Goal: Task Accomplishment & Management: Use online tool/utility

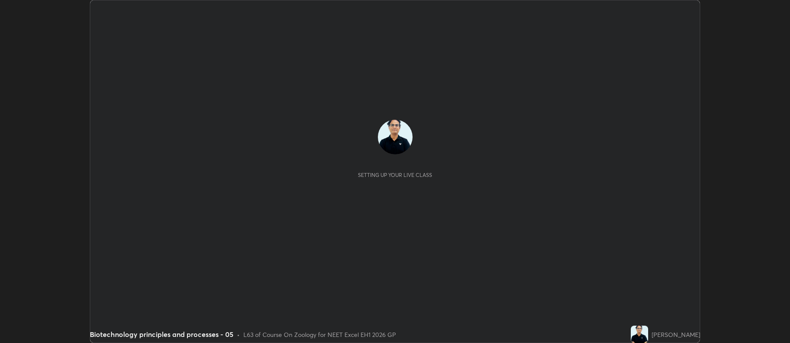
scroll to position [343, 790]
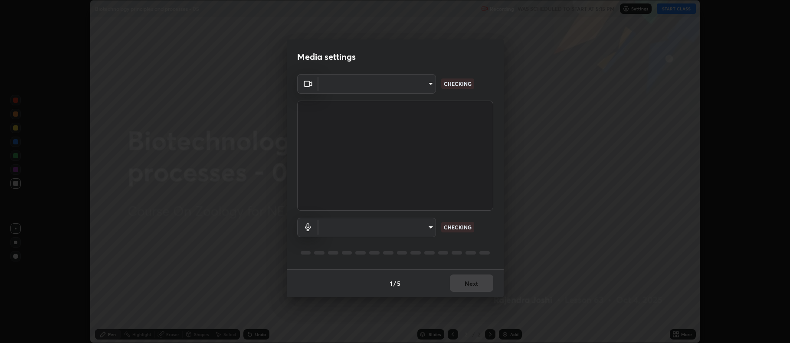
type input "5db75064d966c38022f0861f891c2b2deb8a9bf9a9a5a4ce251b0e0f2e365e36"
type input "default"
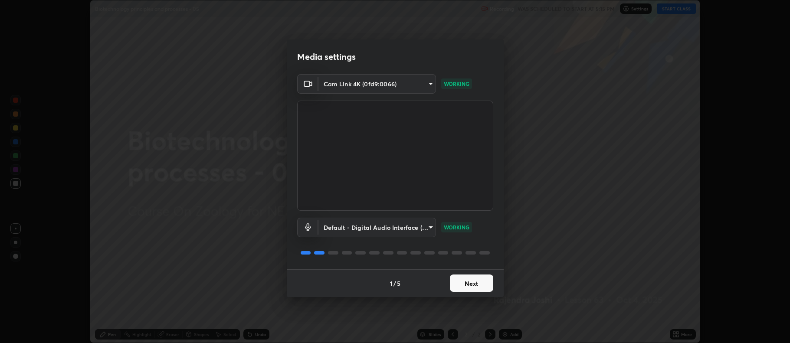
click at [481, 286] on button "Next" at bounding box center [471, 283] width 43 height 17
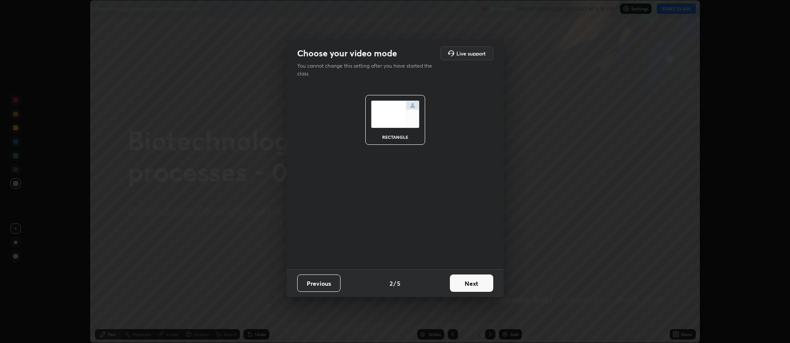
click at [482, 286] on button "Next" at bounding box center [471, 283] width 43 height 17
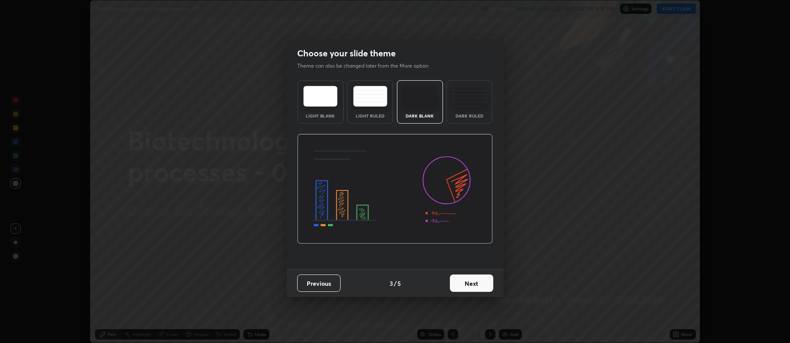
click at [481, 285] on button "Next" at bounding box center [471, 283] width 43 height 17
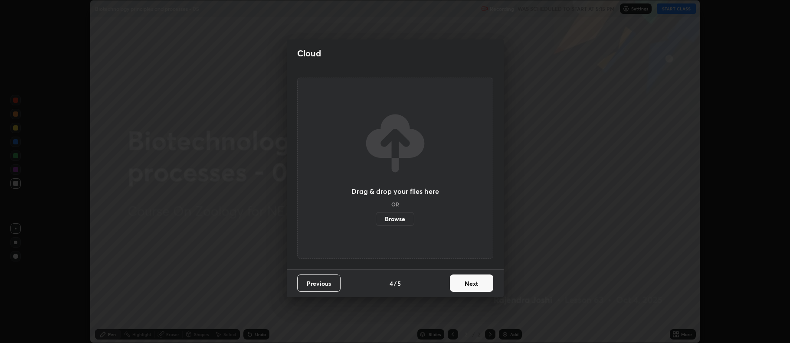
click at [480, 287] on button "Next" at bounding box center [471, 283] width 43 height 17
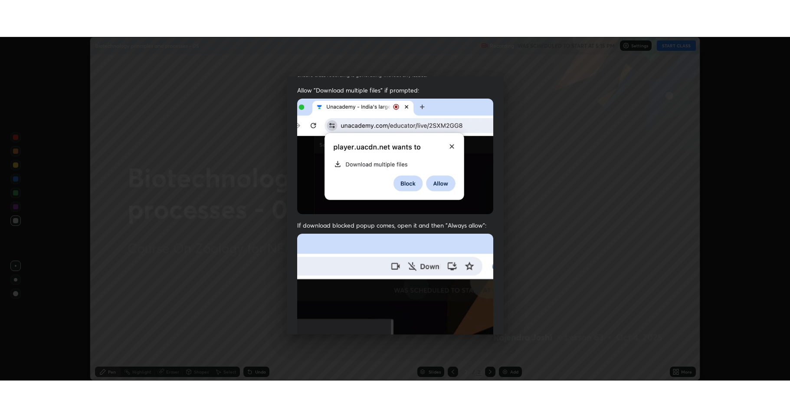
scroll to position [176, 0]
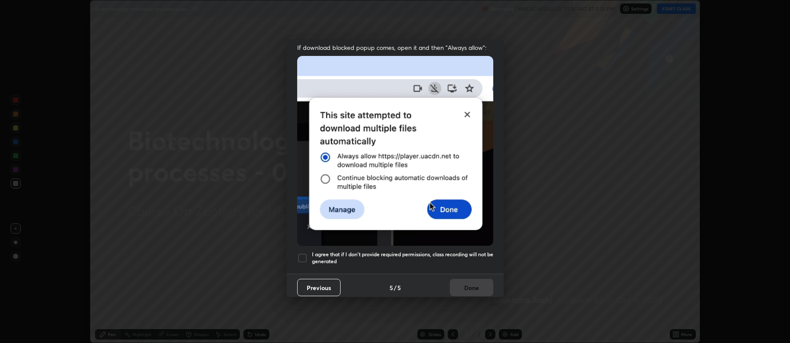
click at [298, 259] on div at bounding box center [302, 258] width 10 height 10
click at [469, 279] on button "Done" at bounding box center [471, 287] width 43 height 17
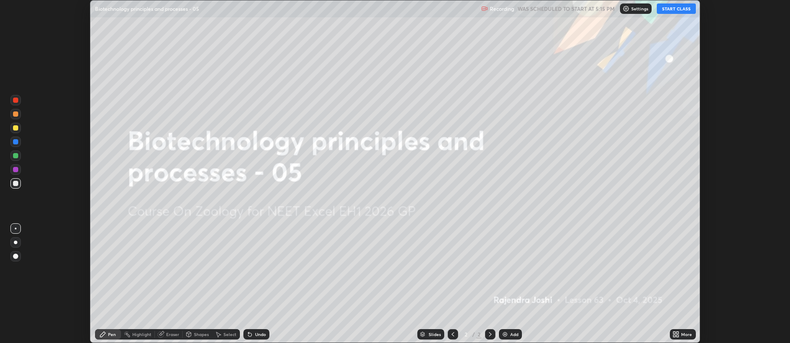
click at [676, 9] on button "START CLASS" at bounding box center [676, 8] width 39 height 10
click at [675, 336] on icon at bounding box center [674, 336] width 2 height 2
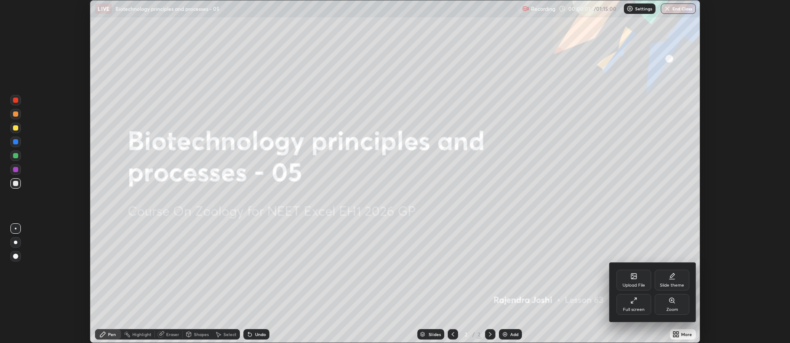
click at [633, 305] on div "Full screen" at bounding box center [634, 304] width 35 height 21
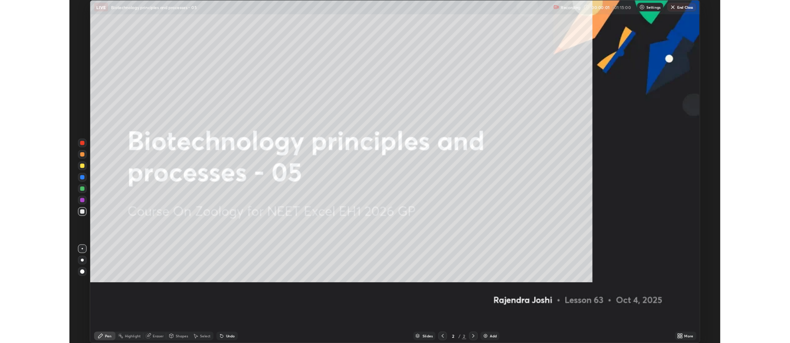
scroll to position [417, 790]
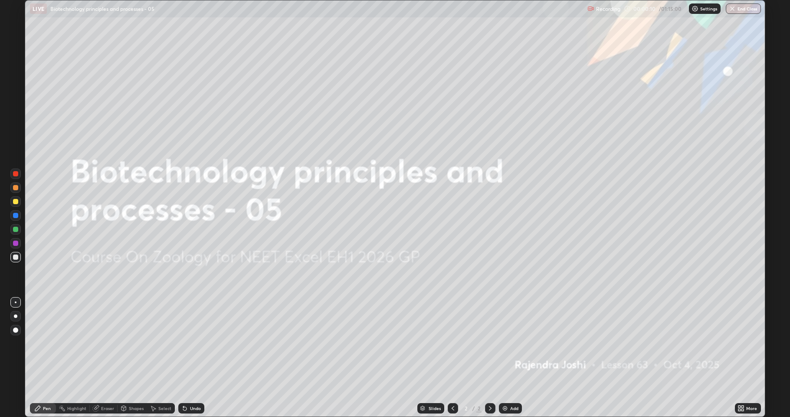
click at [742, 343] on icon at bounding box center [743, 409] width 2 height 2
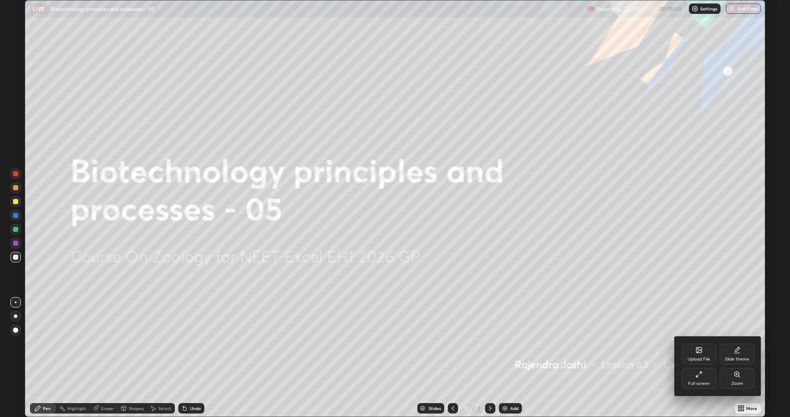
click at [696, 343] on div "Full screen" at bounding box center [699, 383] width 22 height 4
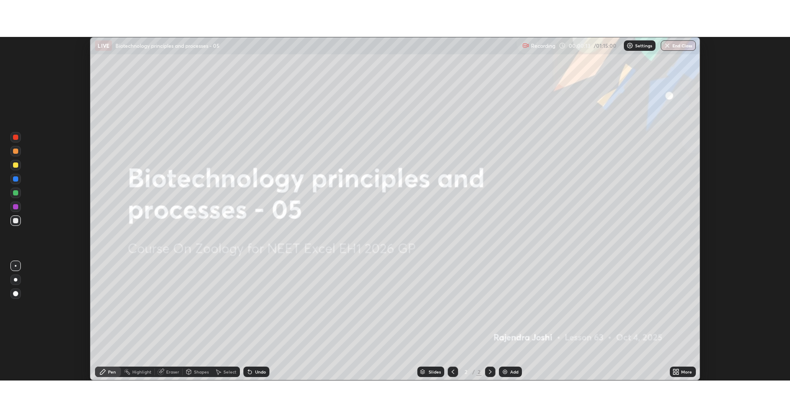
scroll to position [43045, 42598]
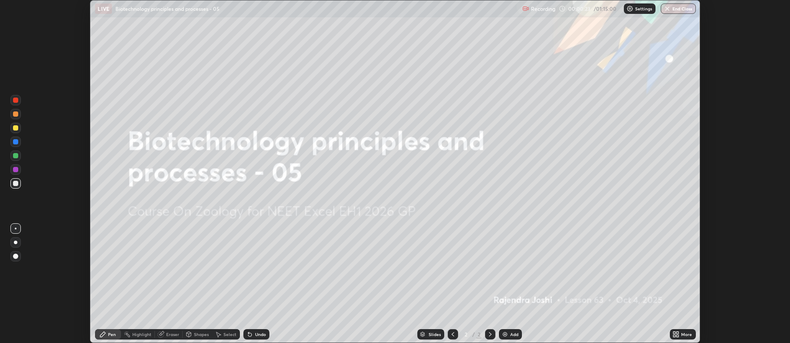
click at [507, 334] on img at bounding box center [505, 334] width 7 height 7
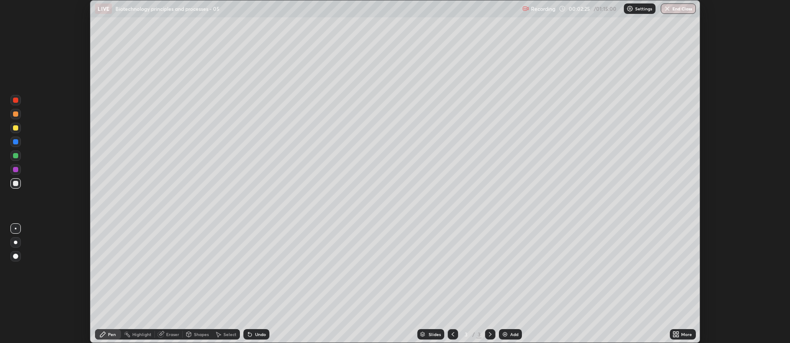
click at [169, 333] on div "Eraser" at bounding box center [172, 334] width 13 height 4
click at [679, 332] on icon at bounding box center [678, 333] width 2 height 2
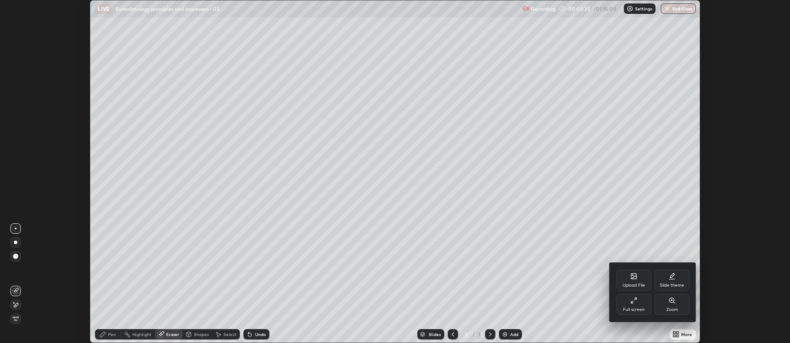
click at [632, 305] on div "Full screen" at bounding box center [634, 304] width 35 height 21
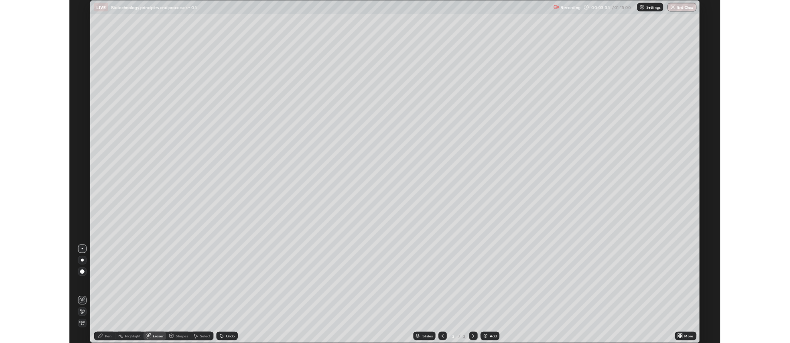
scroll to position [417, 790]
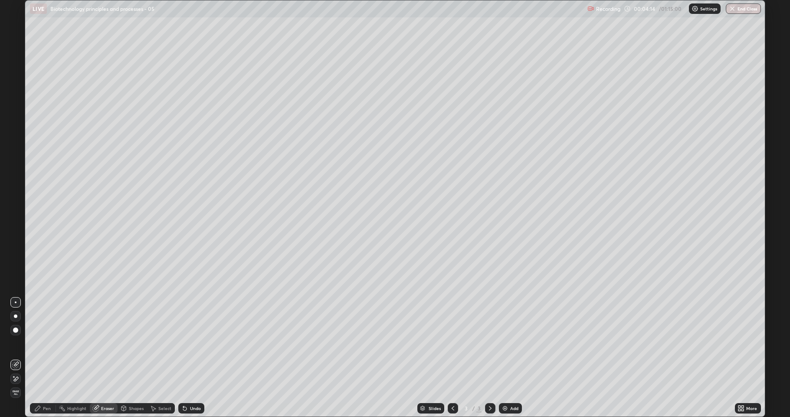
click at [739, 343] on icon at bounding box center [739, 406] width 2 height 2
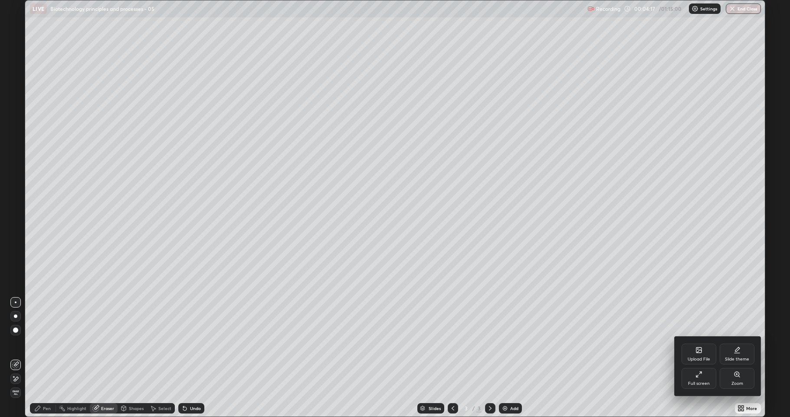
click at [697, 343] on div "Full screen" at bounding box center [699, 378] width 35 height 21
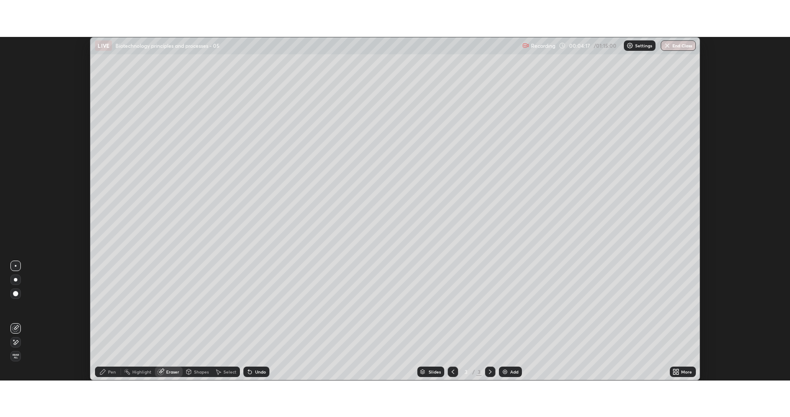
scroll to position [43045, 42598]
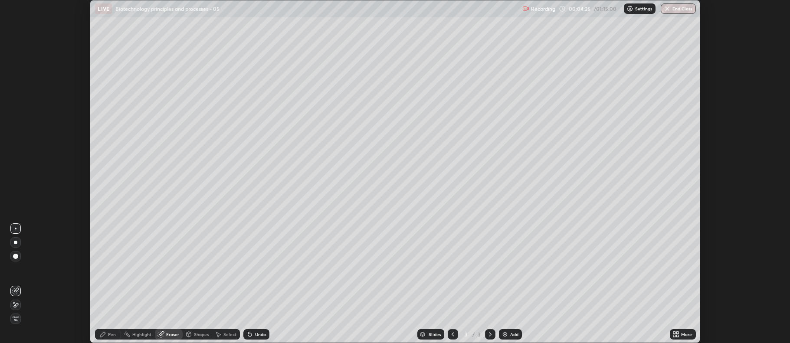
click at [674, 333] on icon at bounding box center [674, 333] width 2 height 2
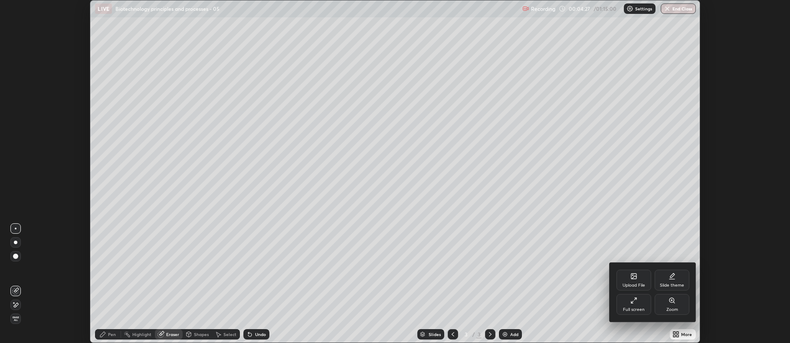
click at [634, 303] on icon at bounding box center [633, 300] width 7 height 7
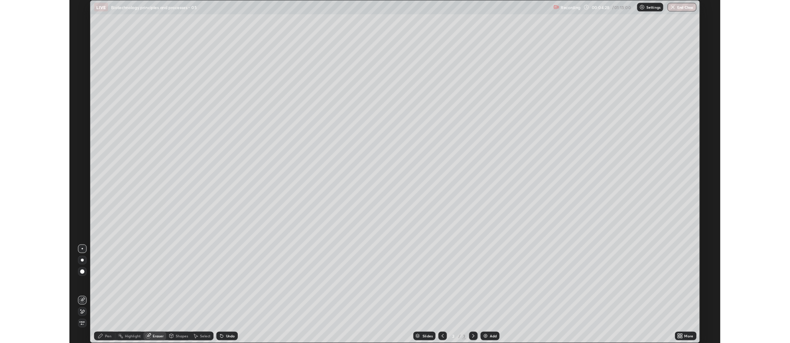
scroll to position [417, 790]
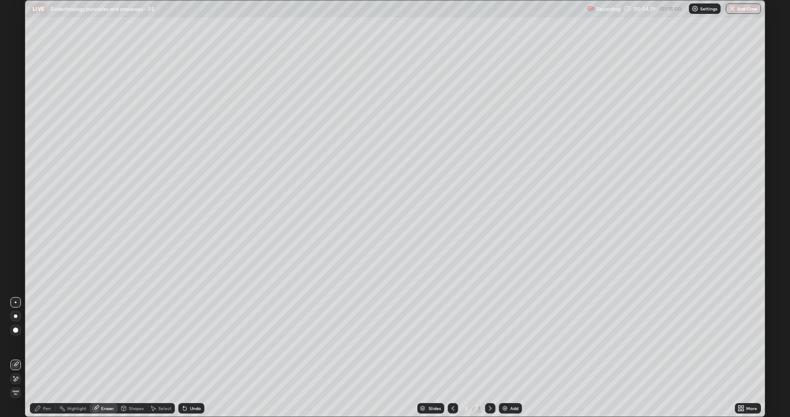
click at [740, 343] on icon at bounding box center [739, 406] width 2 height 2
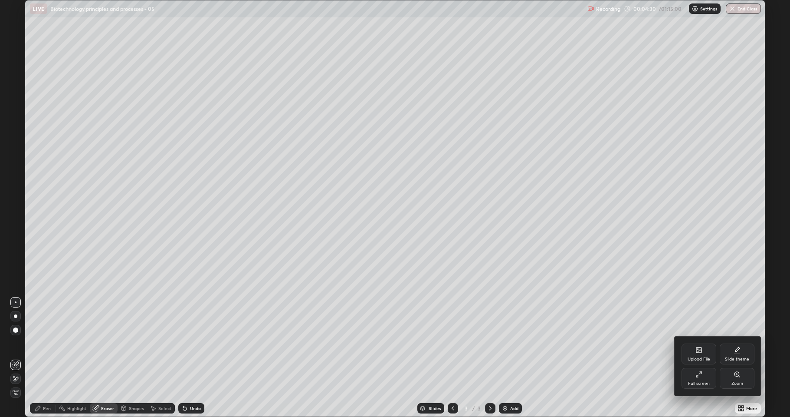
click at [696, 343] on icon at bounding box center [699, 349] width 7 height 7
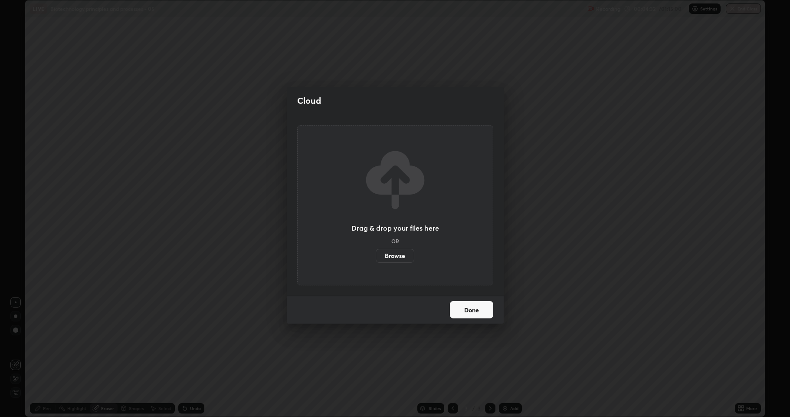
click at [404, 258] on label "Browse" at bounding box center [395, 256] width 39 height 14
click at [376, 258] on input "Browse" at bounding box center [376, 256] width 0 height 14
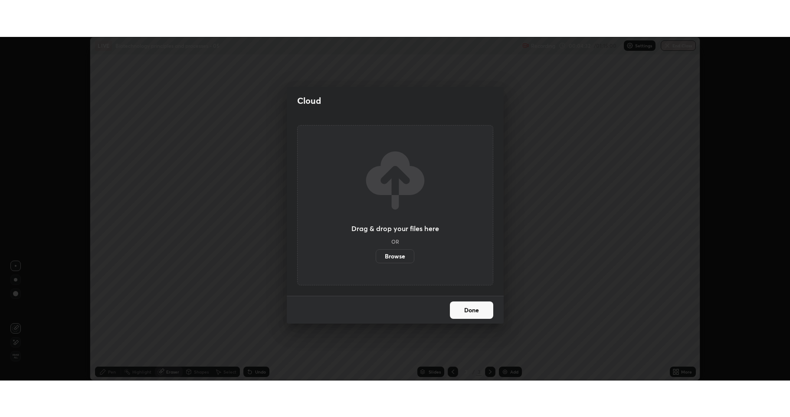
scroll to position [43045, 42598]
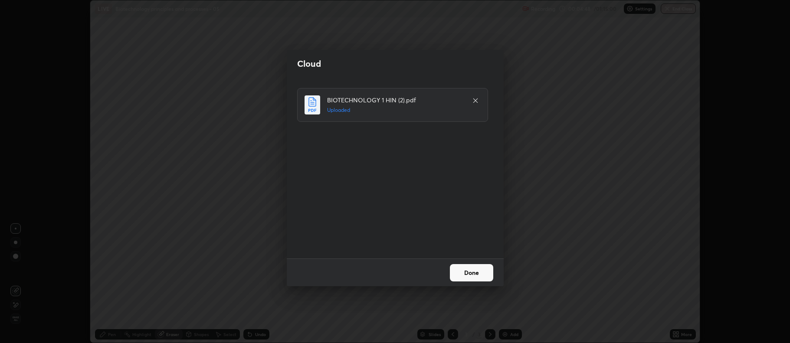
click at [466, 274] on button "Done" at bounding box center [471, 272] width 43 height 17
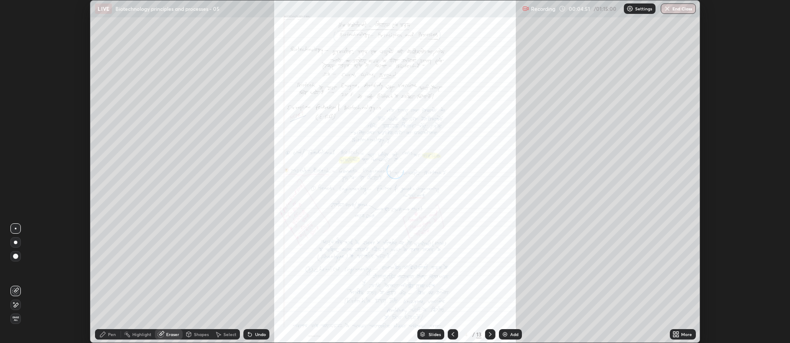
click at [673, 334] on icon at bounding box center [674, 333] width 2 height 2
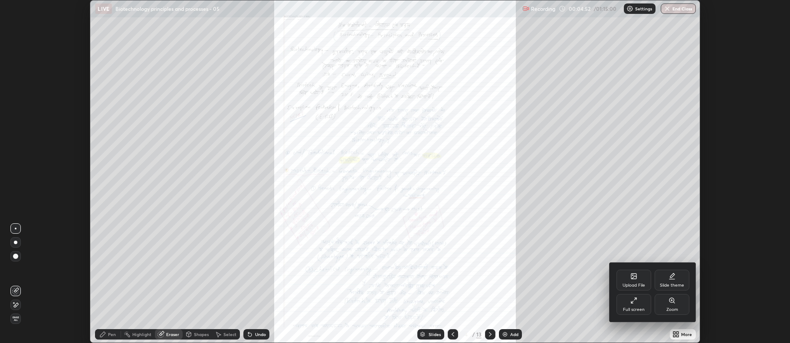
click at [639, 305] on div "Full screen" at bounding box center [634, 304] width 35 height 21
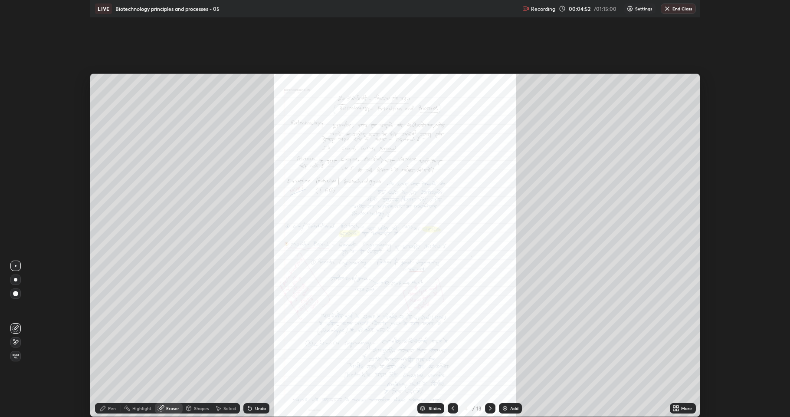
scroll to position [417, 790]
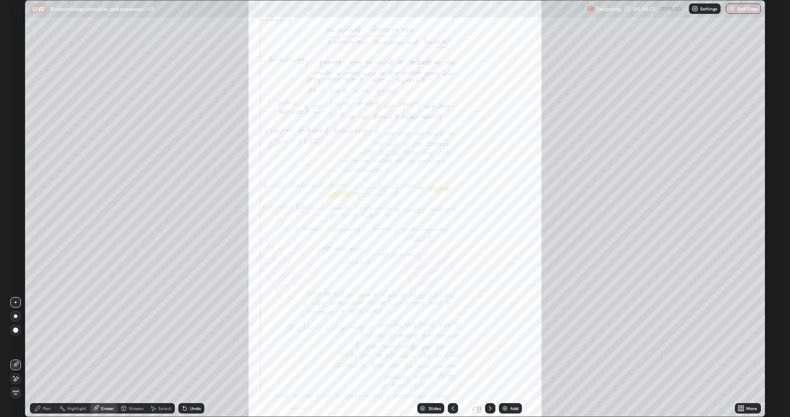
click at [505, 343] on img at bounding box center [505, 407] width 7 height 7
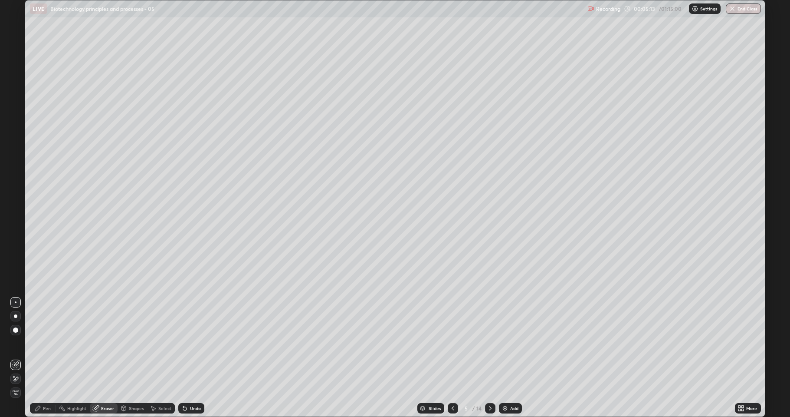
click at [42, 343] on div "Pen" at bounding box center [43, 408] width 26 height 10
click at [503, 343] on div "Add" at bounding box center [510, 408] width 23 height 10
click at [16, 201] on div at bounding box center [15, 201] width 5 height 5
click at [14, 244] on div at bounding box center [15, 242] width 5 height 5
click at [10, 256] on div at bounding box center [16, 257] width 14 height 14
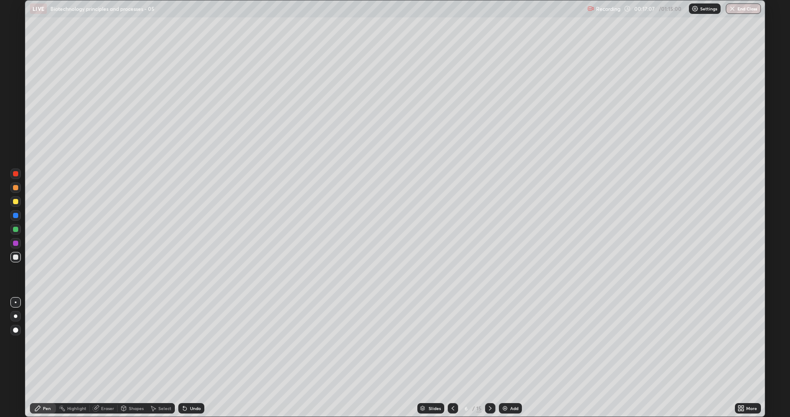
click at [13, 174] on div at bounding box center [15, 173] width 5 height 5
click at [507, 343] on img at bounding box center [505, 407] width 7 height 7
click at [16, 259] on div at bounding box center [15, 256] width 5 height 5
click at [17, 175] on div at bounding box center [15, 173] width 5 height 5
click at [17, 258] on div at bounding box center [15, 256] width 5 height 5
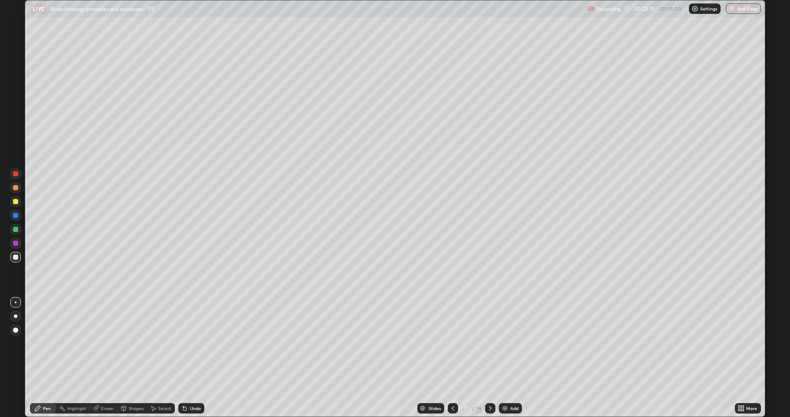
click at [191, 343] on div "Undo" at bounding box center [195, 408] width 11 height 4
click at [194, 343] on div "Undo" at bounding box center [195, 408] width 11 height 4
click at [195, 343] on div "Undo" at bounding box center [195, 408] width 11 height 4
click at [192, 343] on div "Undo" at bounding box center [195, 408] width 11 height 4
click at [196, 343] on div "Undo" at bounding box center [195, 408] width 11 height 4
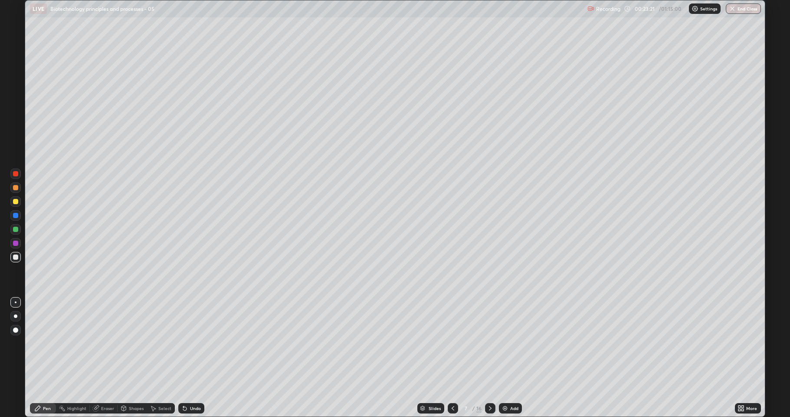
click at [197, 343] on div "Undo" at bounding box center [195, 408] width 11 height 4
click at [192, 343] on div "Undo" at bounding box center [195, 408] width 11 height 4
click at [195, 343] on div "Undo" at bounding box center [195, 408] width 11 height 4
click at [17, 174] on div at bounding box center [15, 173] width 5 height 5
click at [16, 261] on div at bounding box center [15, 257] width 10 height 10
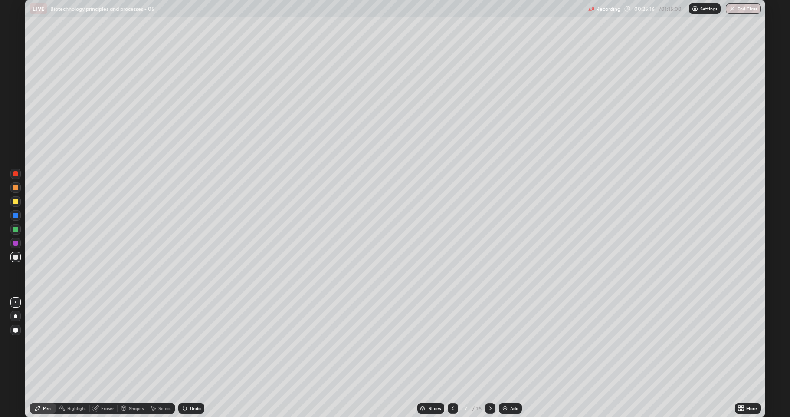
click at [17, 171] on div at bounding box center [15, 173] width 5 height 5
click at [17, 256] on div at bounding box center [15, 256] width 5 height 5
click at [17, 203] on div at bounding box center [15, 201] width 5 height 5
click at [13, 260] on div at bounding box center [15, 257] width 10 height 10
click at [434, 343] on div "Slides" at bounding box center [430, 408] width 27 height 10
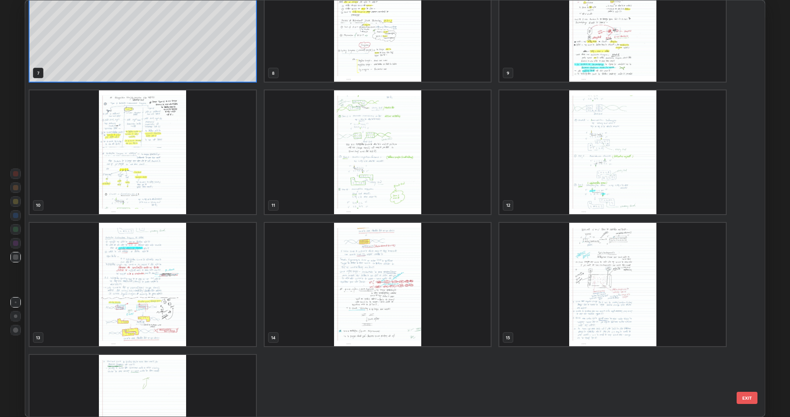
scroll to position [312, 0]
click at [216, 282] on img "grid" at bounding box center [143, 284] width 226 height 124
click at [217, 285] on img "grid" at bounding box center [143, 284] width 226 height 124
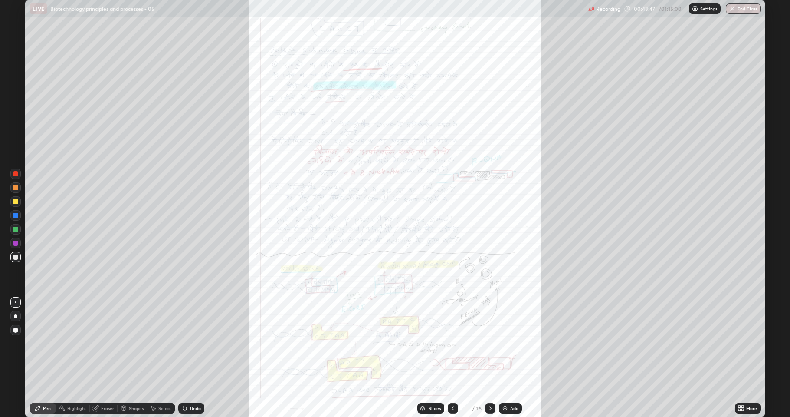
click at [740, 343] on icon at bounding box center [739, 409] width 2 height 2
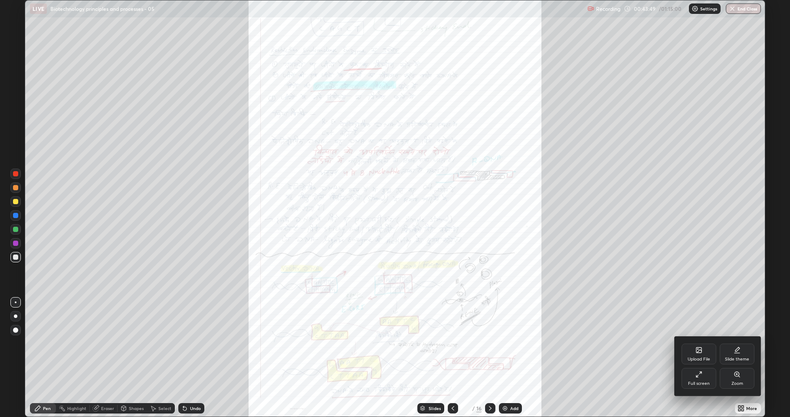
click at [733, 343] on div "Zoom" at bounding box center [737, 378] width 35 height 21
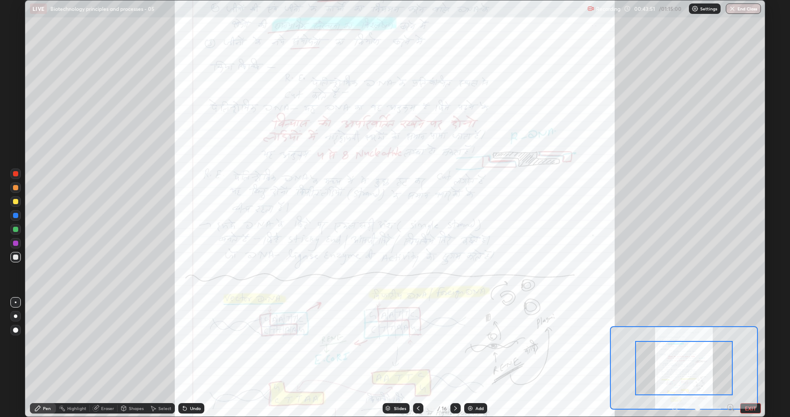
click at [729, 343] on icon at bounding box center [730, 407] width 2 height 0
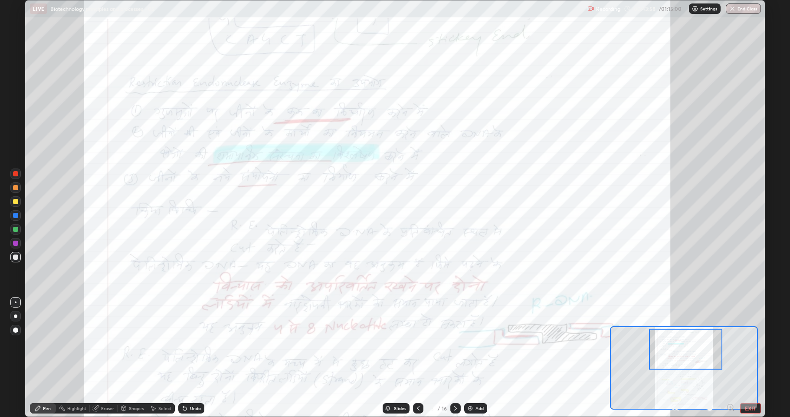
click at [730, 343] on icon at bounding box center [730, 407] width 2 height 0
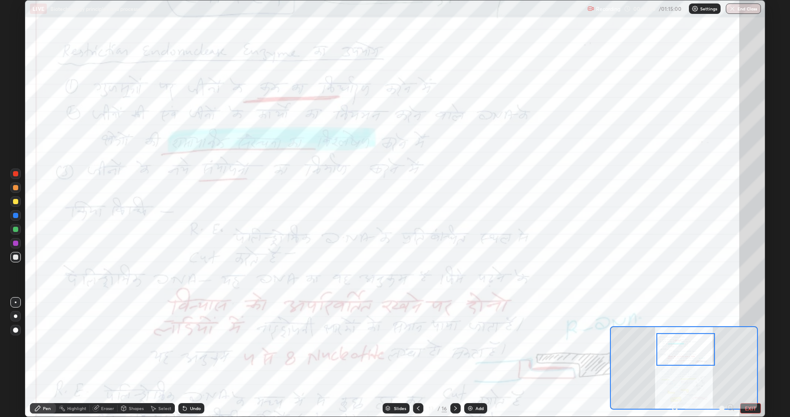
click at [16, 215] on div at bounding box center [15, 215] width 5 height 5
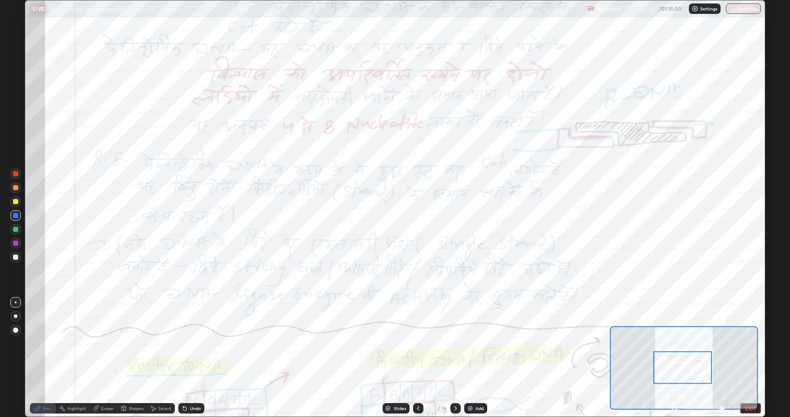
click at [103, 343] on div "Eraser" at bounding box center [107, 408] width 13 height 4
click at [41, 343] on icon at bounding box center [37, 407] width 7 height 7
click at [15, 229] on div at bounding box center [15, 228] width 5 height 5
click at [480, 343] on div "Add" at bounding box center [480, 408] width 8 height 4
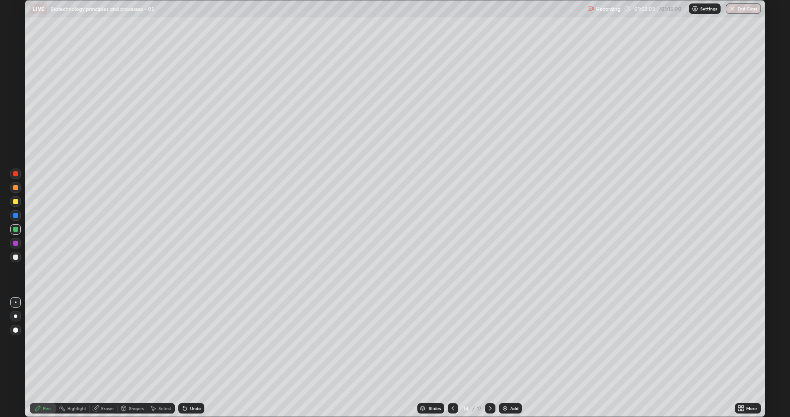
click at [193, 343] on div "Undo" at bounding box center [195, 408] width 11 height 4
click at [194, 343] on div "Undo" at bounding box center [191, 408] width 26 height 10
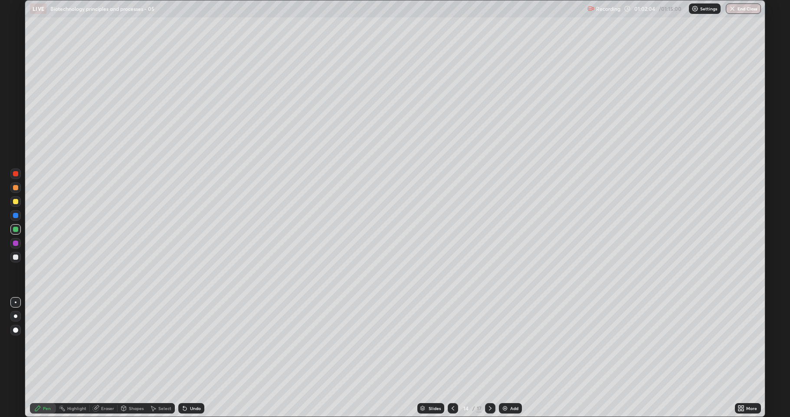
click at [192, 343] on div "Undo" at bounding box center [195, 408] width 11 height 4
click at [191, 343] on div "Undo" at bounding box center [195, 408] width 11 height 4
click at [188, 343] on div "Undo" at bounding box center [191, 408] width 26 height 10
click at [185, 343] on div "Undo" at bounding box center [191, 408] width 26 height 10
click at [184, 343] on icon at bounding box center [184, 407] width 7 height 7
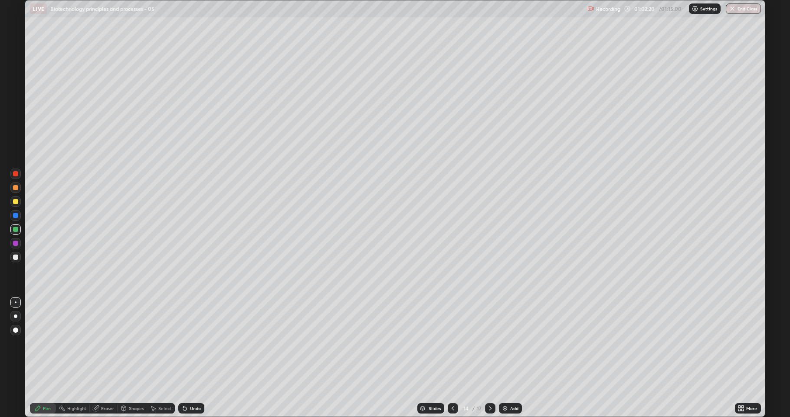
click at [98, 343] on icon at bounding box center [95, 407] width 7 height 7
click at [45, 343] on div "Pen" at bounding box center [47, 408] width 8 height 4
click at [196, 343] on div "Undo" at bounding box center [191, 408] width 26 height 10
click at [15, 243] on div at bounding box center [15, 242] width 5 height 5
click at [101, 343] on div "Eraser" at bounding box center [107, 408] width 13 height 4
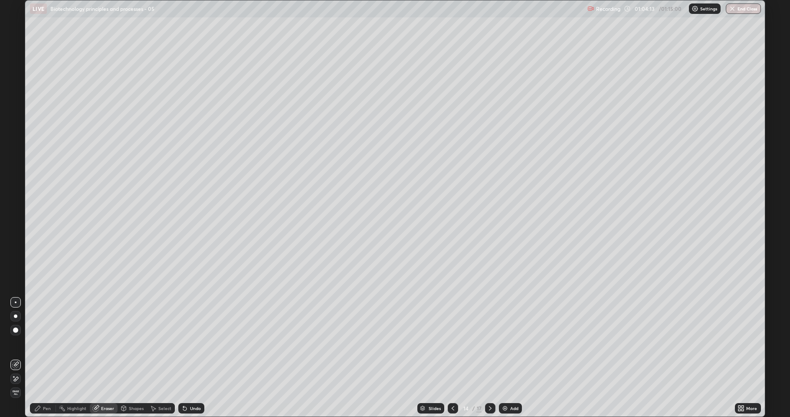
click at [48, 343] on div "Pen" at bounding box center [47, 408] width 8 height 4
click at [15, 227] on div at bounding box center [15, 228] width 5 height 5
click at [17, 200] on div at bounding box center [15, 201] width 5 height 5
click at [15, 242] on div at bounding box center [15, 242] width 5 height 5
click at [16, 227] on div at bounding box center [15, 228] width 5 height 5
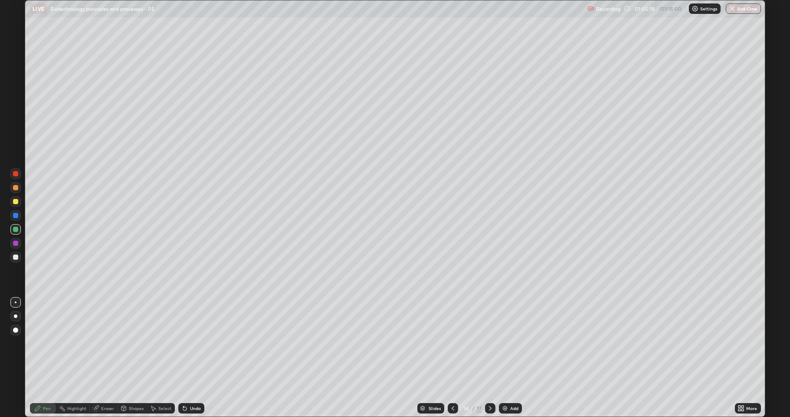
click at [436, 343] on div "Slides" at bounding box center [435, 408] width 12 height 4
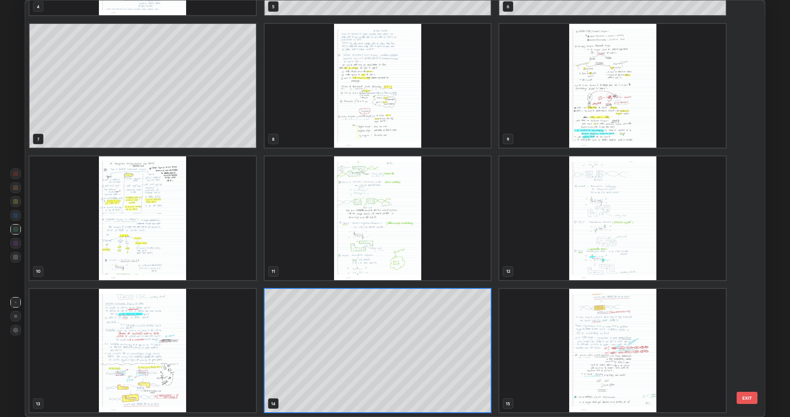
scroll to position [413, 735]
click at [227, 343] on img "grid" at bounding box center [143, 351] width 226 height 124
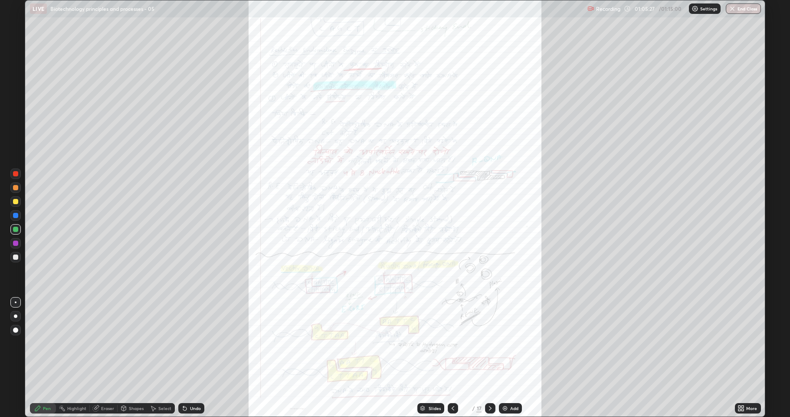
click at [742, 343] on icon at bounding box center [741, 407] width 7 height 7
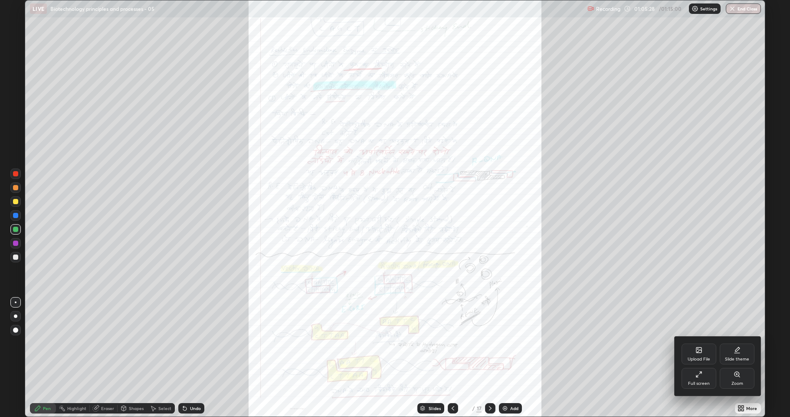
click at [737, 343] on icon at bounding box center [737, 374] width 2 height 0
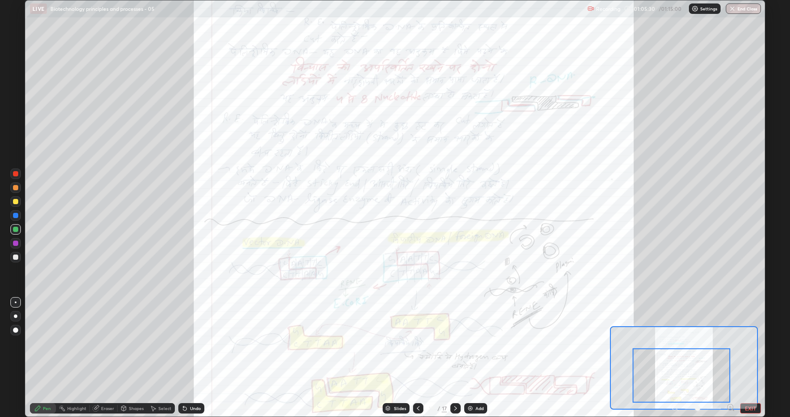
click at [730, 343] on icon at bounding box center [730, 407] width 2 height 0
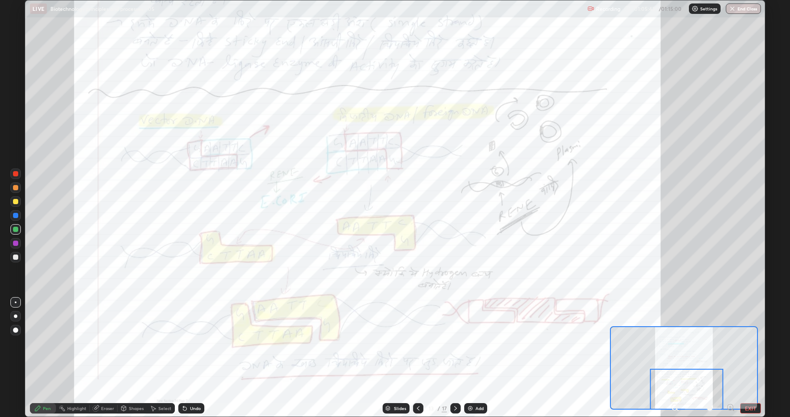
click at [15, 256] on div at bounding box center [15, 256] width 5 height 5
click at [16, 243] on div at bounding box center [15, 242] width 5 height 5
click at [743, 7] on button "End Class" at bounding box center [744, 8] width 34 height 10
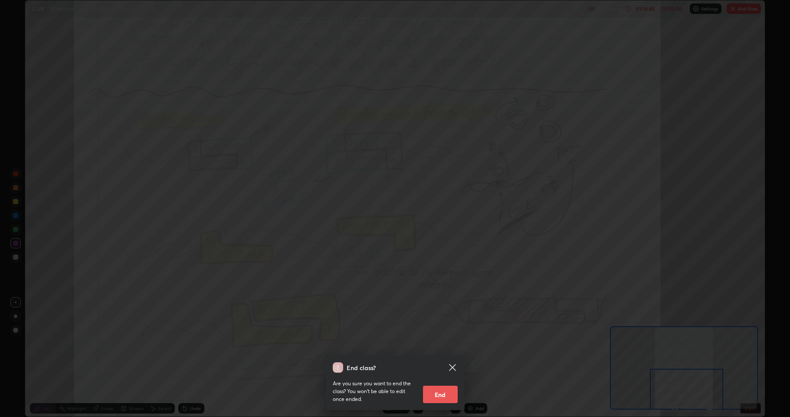
click at [451, 343] on icon at bounding box center [452, 367] width 10 height 10
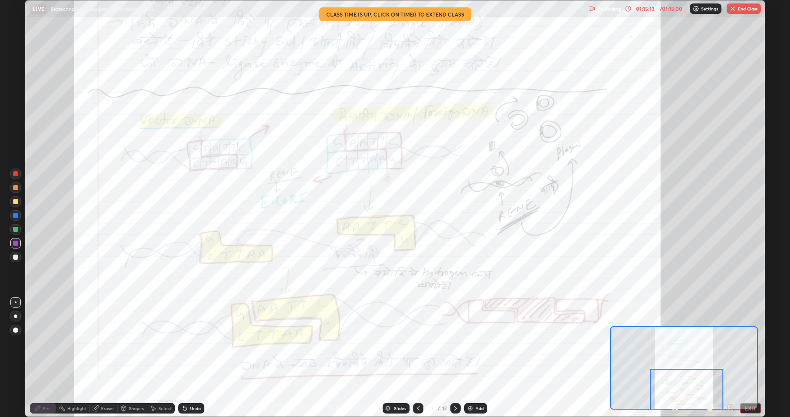
click at [741, 8] on button "End Class" at bounding box center [744, 8] width 34 height 10
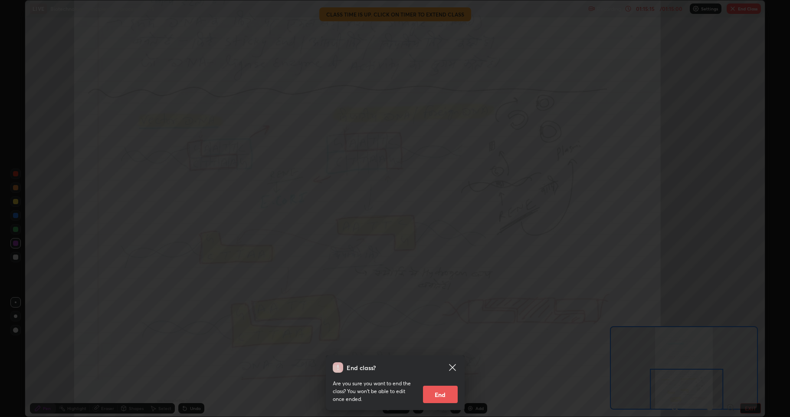
click at [439, 343] on button "End" at bounding box center [440, 393] width 35 height 17
